Goal: Information Seeking & Learning: Learn about a topic

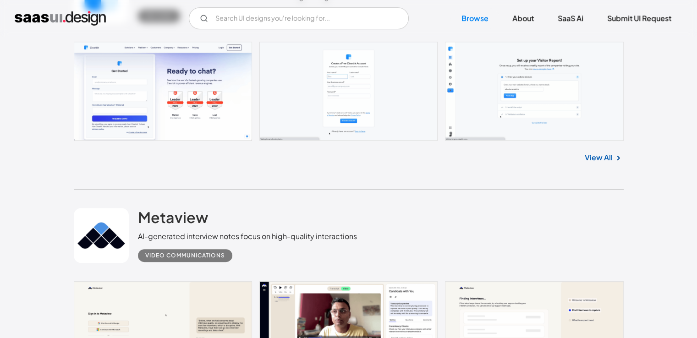
scroll to position [229, 0]
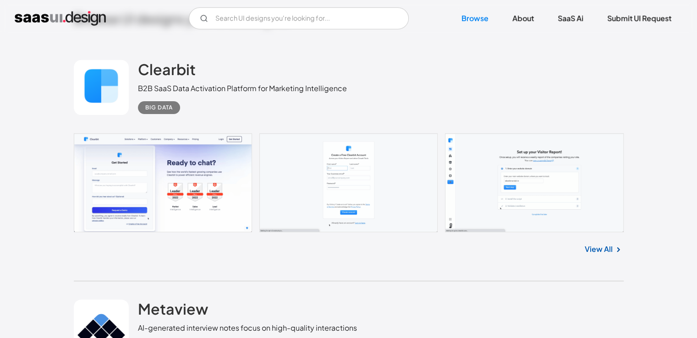
click at [605, 253] on link "View All" at bounding box center [599, 249] width 28 height 11
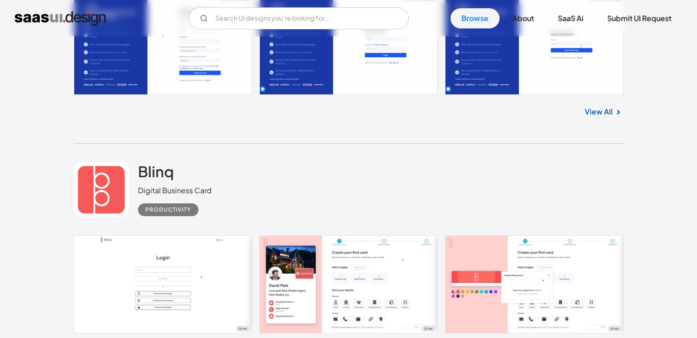
scroll to position [3621, 0]
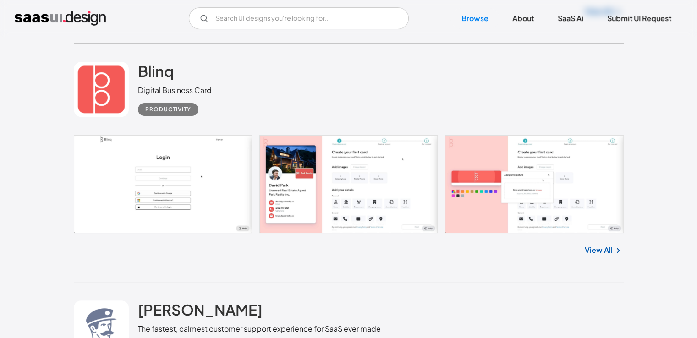
click at [325, 100] on div "Blinq Digital Business Card Productivity" at bounding box center [349, 90] width 550 height 92
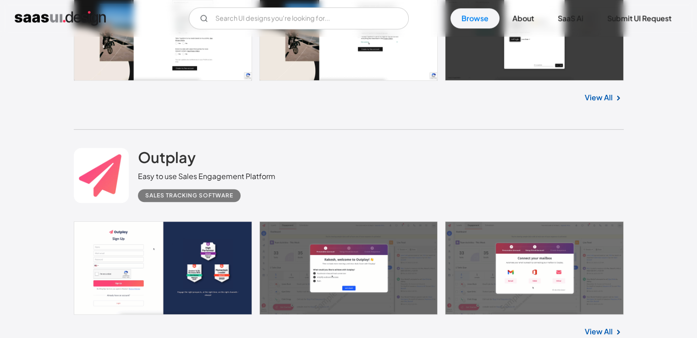
scroll to position [4354, 0]
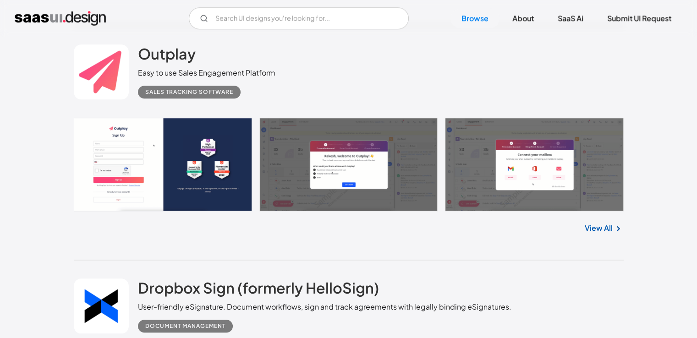
click at [590, 223] on link "View All" at bounding box center [599, 228] width 28 height 11
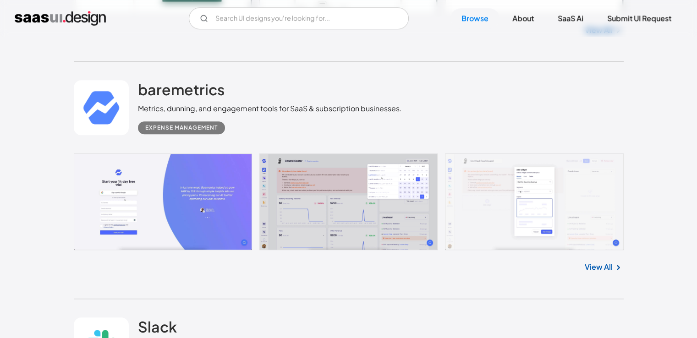
scroll to position [7700, 0]
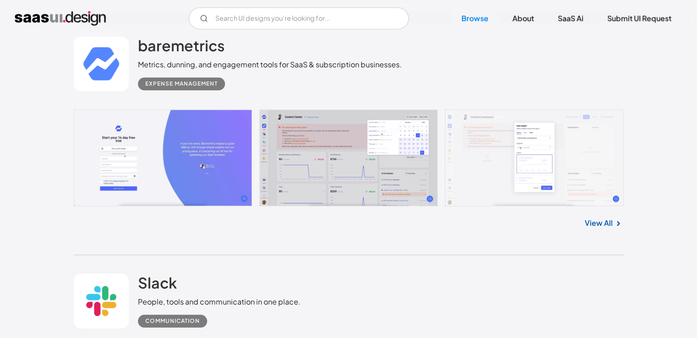
click at [590, 220] on link "View All" at bounding box center [599, 223] width 28 height 11
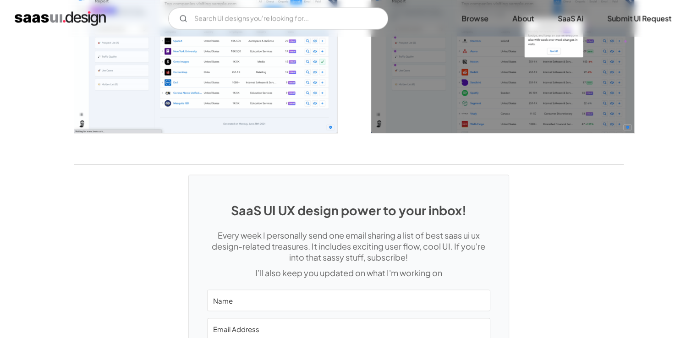
scroll to position [1696, 0]
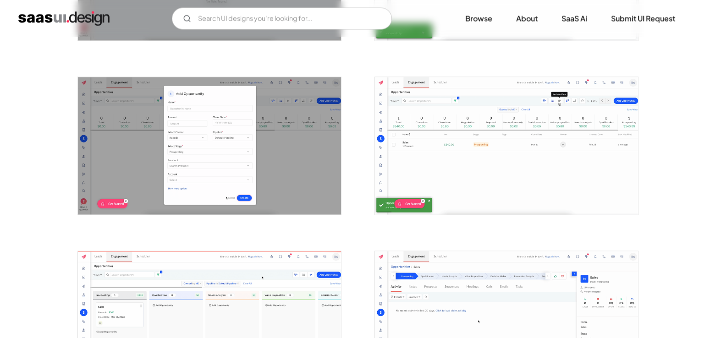
scroll to position [1558, 0]
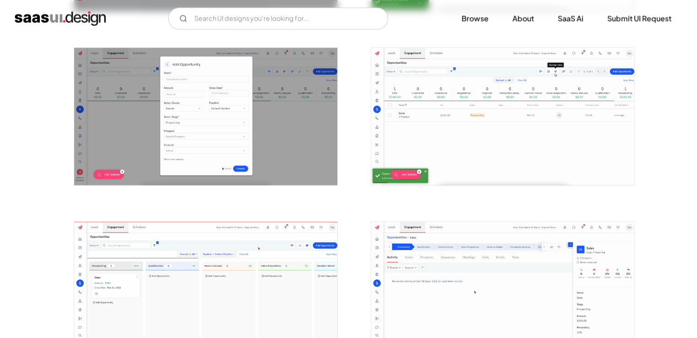
click at [491, 73] on img "open lightbox" at bounding box center [502, 116] width 263 height 137
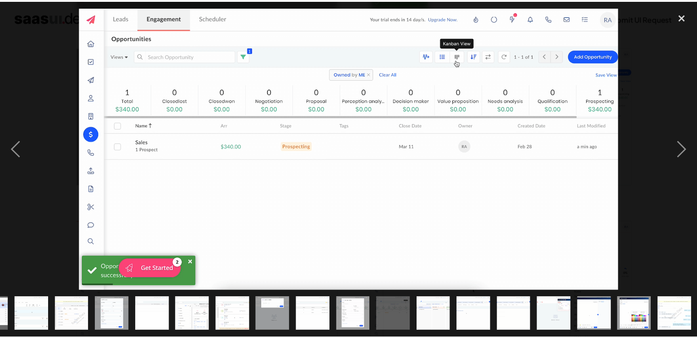
scroll to position [0, 317]
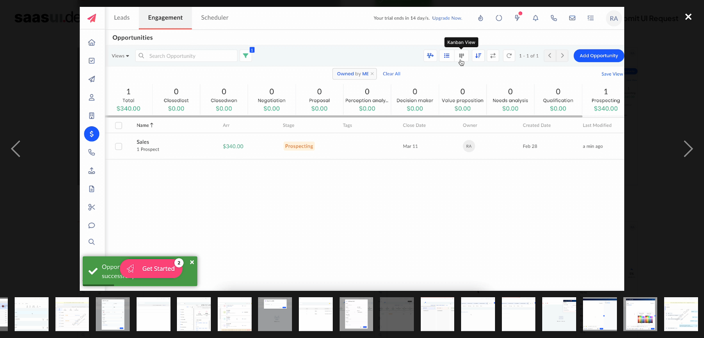
click at [690, 11] on div "close lightbox" at bounding box center [688, 17] width 31 height 20
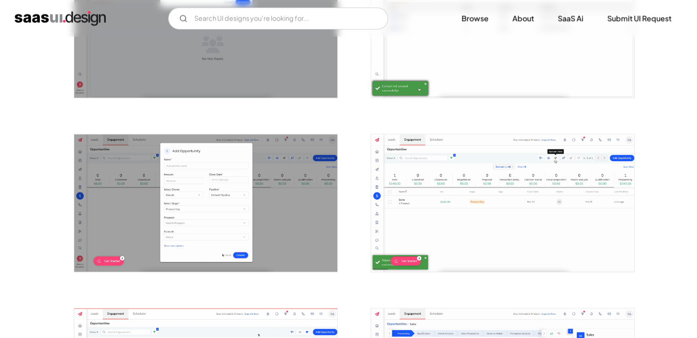
scroll to position [1467, 0]
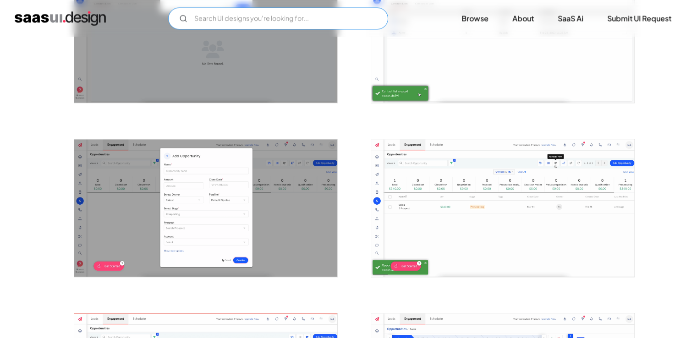
click at [251, 12] on input "Email Form" at bounding box center [278, 18] width 220 height 22
type input "google analytics"
drag, startPoint x: 7, startPoint y: 87, endPoint x: 0, endPoint y: 13, distance: 73.7
click at [74, 22] on img "home" at bounding box center [60, 18] width 91 height 15
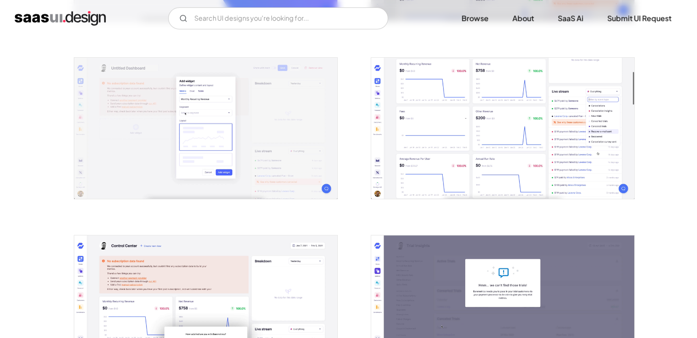
scroll to position [321, 0]
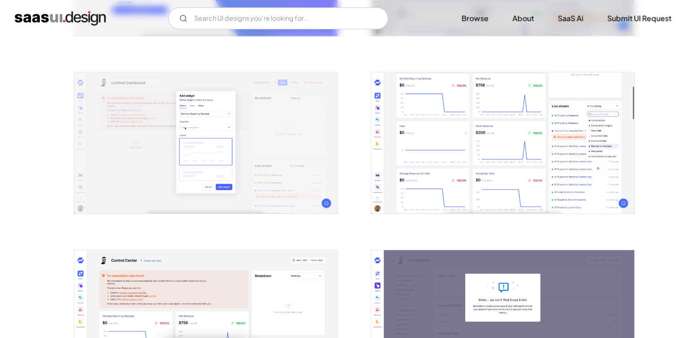
click at [433, 101] on img "open lightbox" at bounding box center [502, 143] width 263 height 142
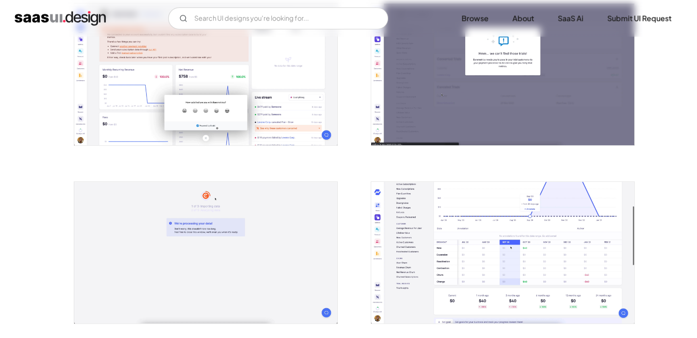
scroll to position [596, 0]
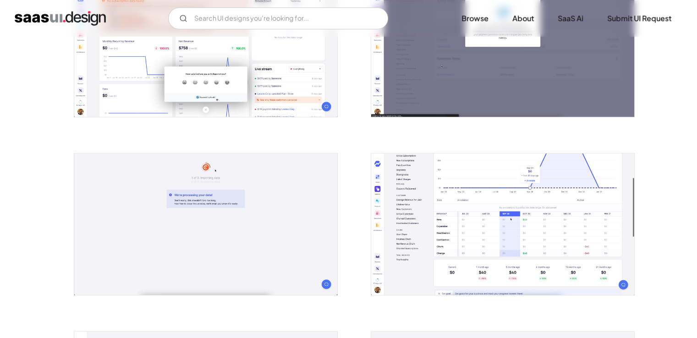
click at [501, 230] on img "open lightbox" at bounding box center [502, 225] width 263 height 142
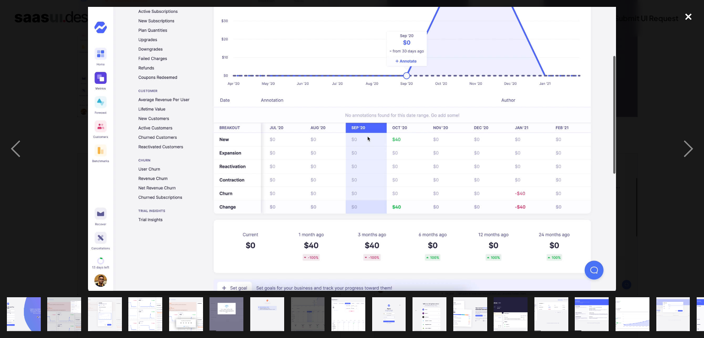
click at [691, 11] on div "close lightbox" at bounding box center [688, 17] width 31 height 20
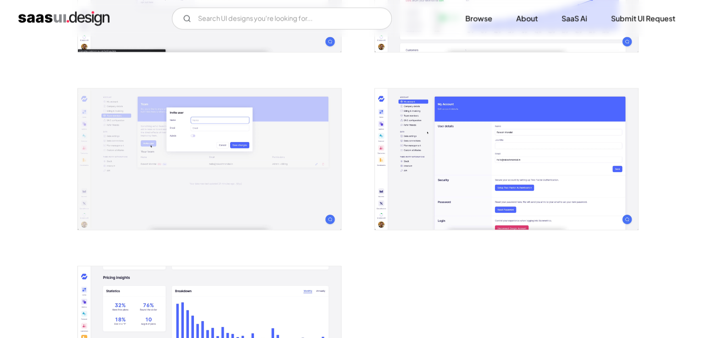
scroll to position [1678, 0]
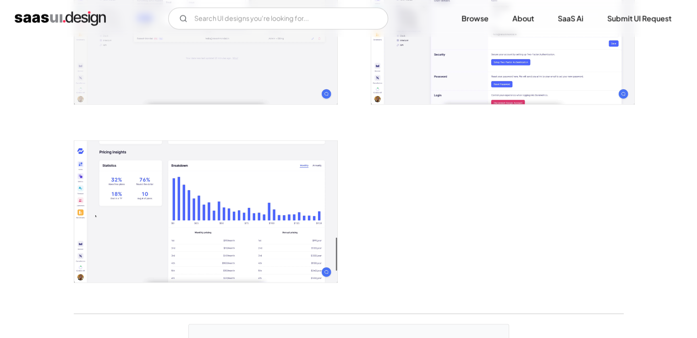
click at [135, 187] on img "open lightbox" at bounding box center [205, 212] width 263 height 142
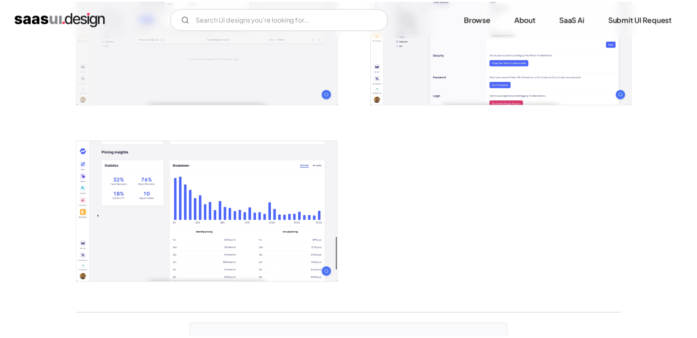
scroll to position [0, 0]
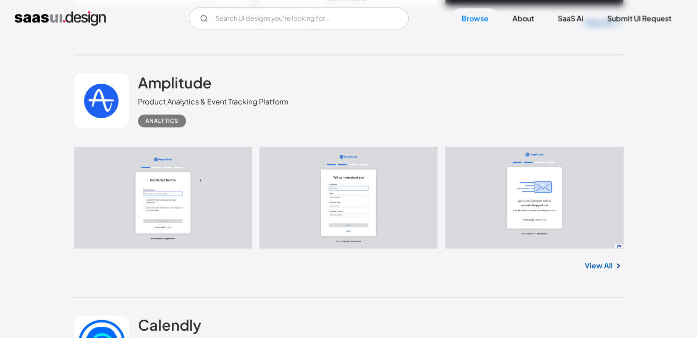
scroll to position [8158, 0]
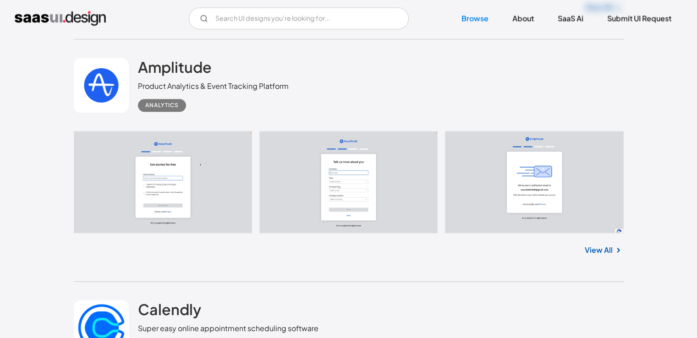
click at [598, 251] on link "View All" at bounding box center [599, 250] width 28 height 11
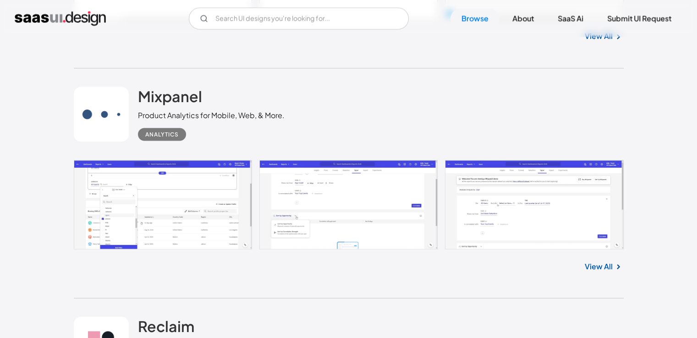
scroll to position [8617, 0]
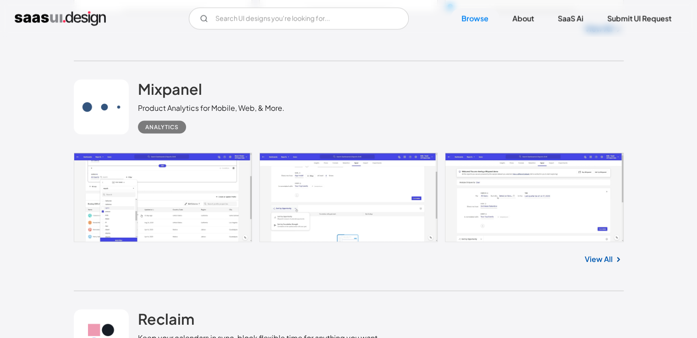
click at [589, 259] on link "View All" at bounding box center [599, 258] width 28 height 11
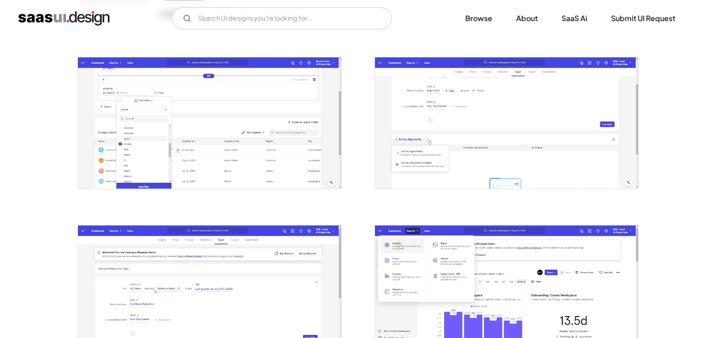
scroll to position [183, 0]
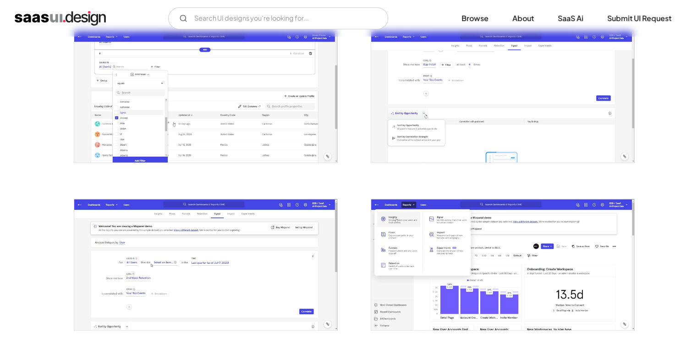
click at [253, 138] on img "open lightbox" at bounding box center [205, 96] width 263 height 131
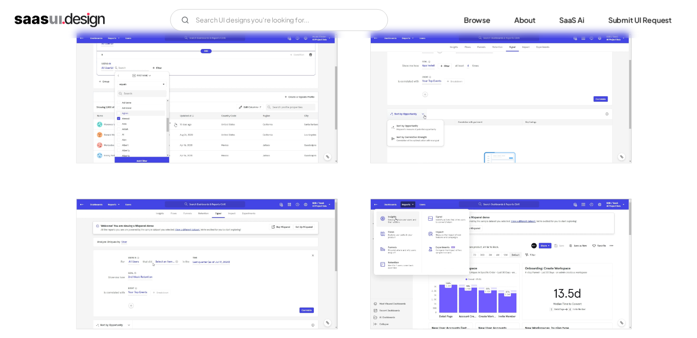
scroll to position [0, 0]
